Goal: Download file/media

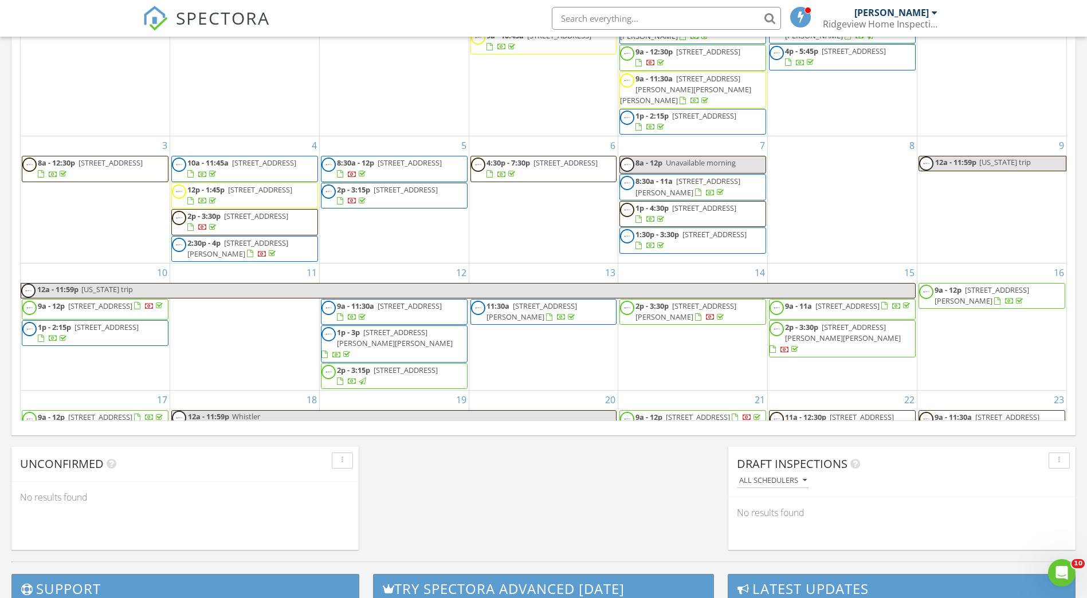
scroll to position [276, 0]
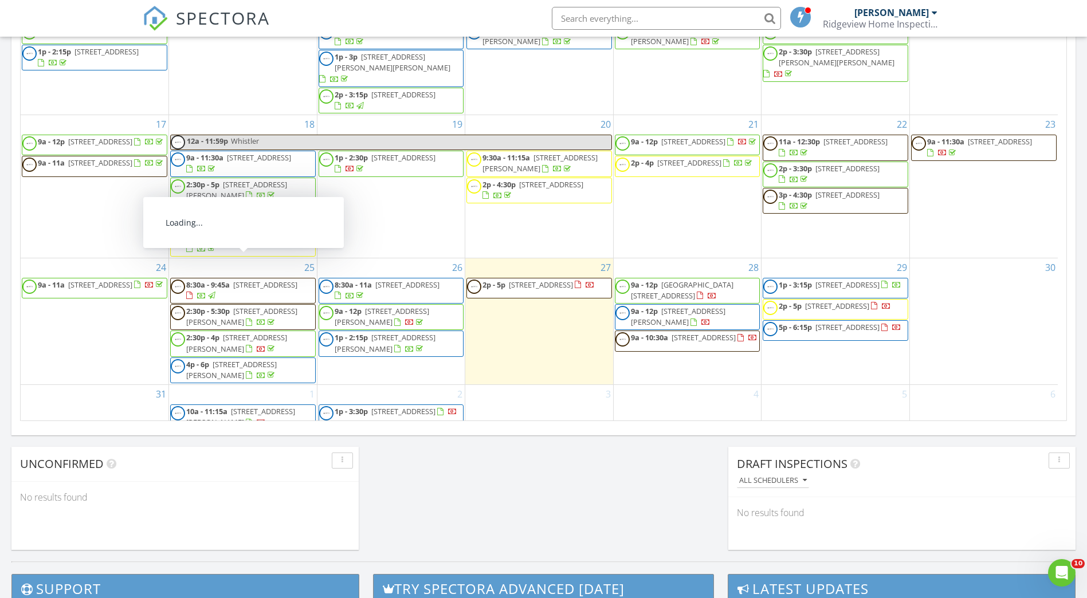
click at [233, 280] on span "12248 224 St 101, Maple Ridge V2X 8W6" at bounding box center [265, 285] width 64 height 10
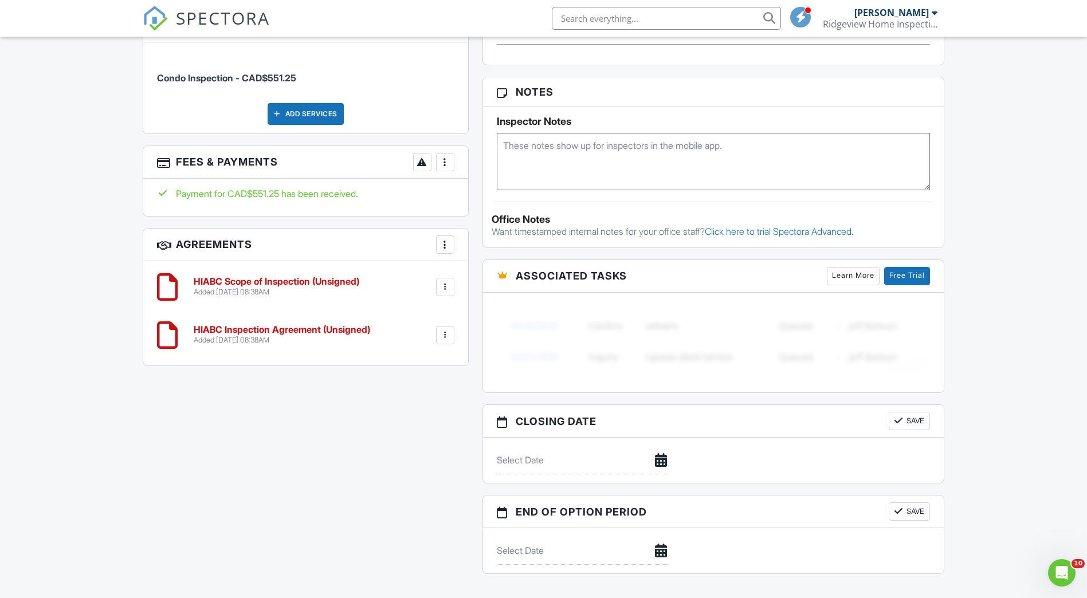
click at [442, 283] on div at bounding box center [445, 286] width 11 height 11
click at [417, 398] on li "Download" at bounding box center [414, 404] width 65 height 29
click at [450, 334] on div at bounding box center [445, 335] width 11 height 11
click at [423, 453] on li "Download" at bounding box center [414, 453] width 65 height 29
